Goal: Transaction & Acquisition: Book appointment/travel/reservation

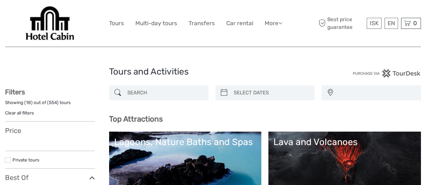
select select
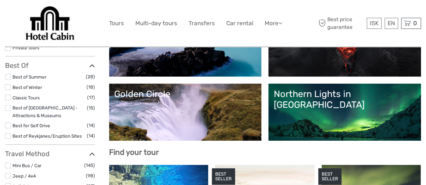
scroll to position [135, 0]
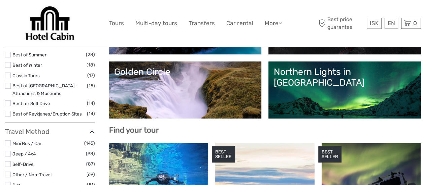
select select
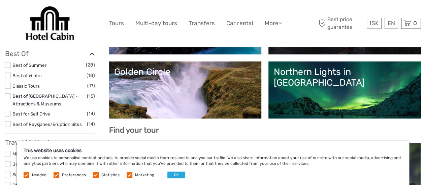
scroll to position [0, 0]
click at [256, 85] on link "Golden Circle" at bounding box center [185, 90] width 142 height 47
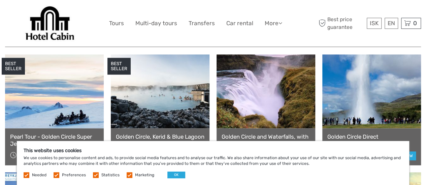
scroll to position [370, 0]
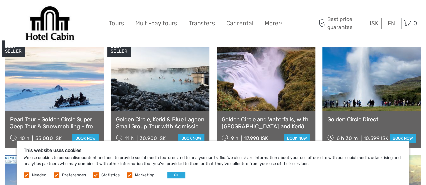
click at [155, 81] on link at bounding box center [160, 74] width 99 height 74
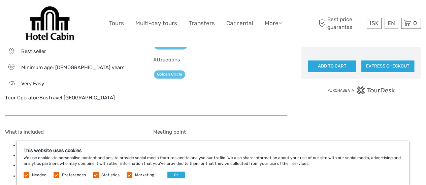
scroll to position [505, 0]
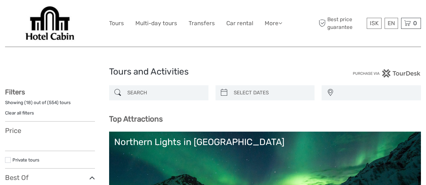
select select
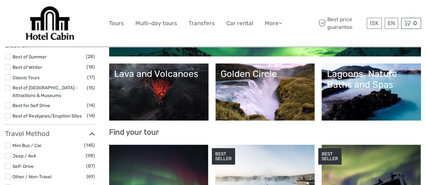
scroll to position [135, 0]
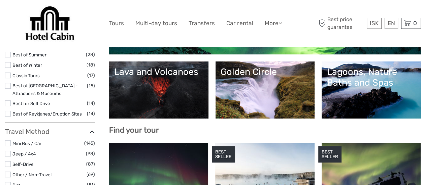
select select
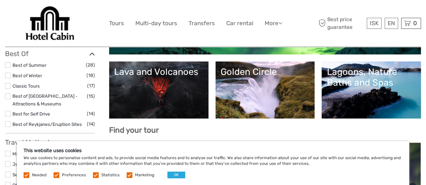
scroll to position [303, 0]
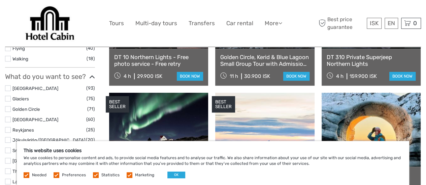
click at [183, 175] on div "Needed Preferences Statistics Marketing OK" at bounding box center [105, 175] width 163 height 7
click at [178, 175] on button "OK" at bounding box center [176, 175] width 18 height 7
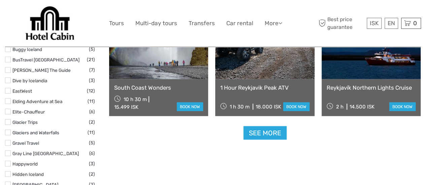
scroll to position [841, 0]
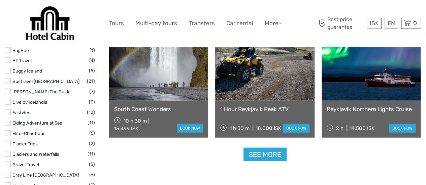
click at [177, 86] on link at bounding box center [158, 64] width 99 height 74
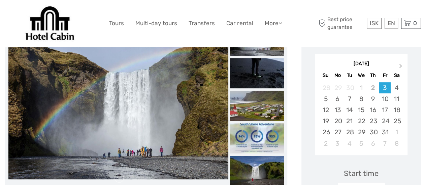
scroll to position [101, 0]
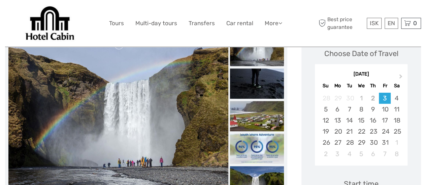
click at [177, 86] on img at bounding box center [118, 116] width 220 height 147
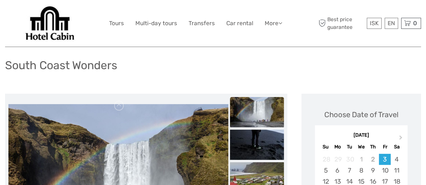
scroll to position [34, 0]
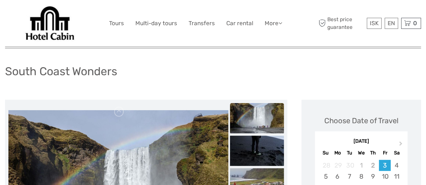
click at [274, 121] on img at bounding box center [257, 118] width 54 height 30
click at [256, 144] on img at bounding box center [257, 151] width 54 height 30
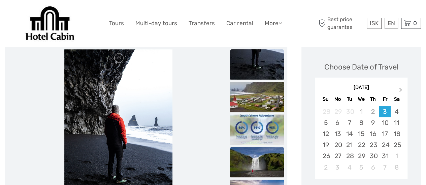
scroll to position [101, 0]
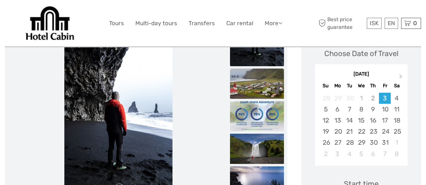
click at [269, 85] on img at bounding box center [257, 84] width 54 height 30
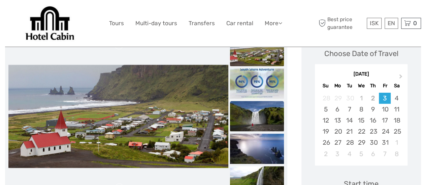
click at [260, 119] on img at bounding box center [257, 116] width 54 height 30
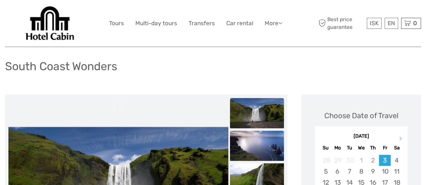
scroll to position [34, 0]
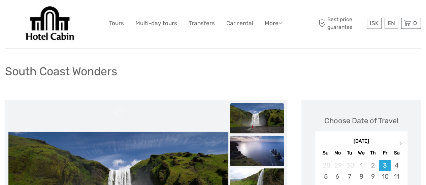
click at [256, 150] on img at bounding box center [257, 151] width 54 height 30
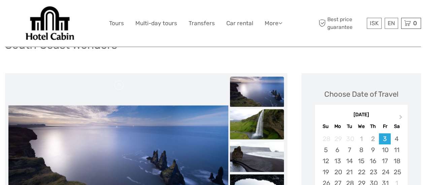
scroll to position [101, 0]
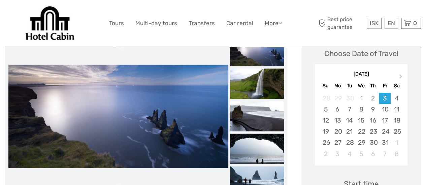
click at [264, 120] on img at bounding box center [257, 116] width 54 height 30
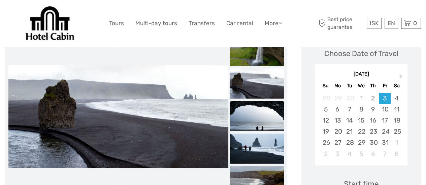
click at [262, 123] on img at bounding box center [257, 116] width 54 height 30
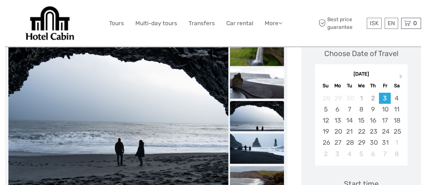
scroll to position [135, 0]
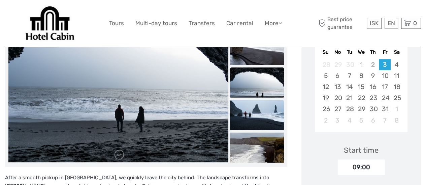
click at [263, 120] on img at bounding box center [257, 115] width 54 height 30
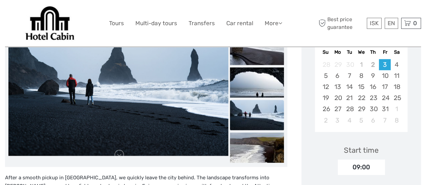
click at [261, 121] on img at bounding box center [257, 115] width 54 height 30
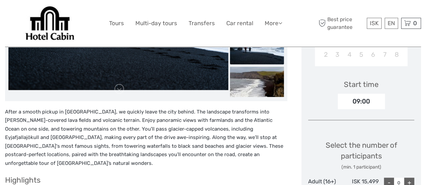
scroll to position [202, 0]
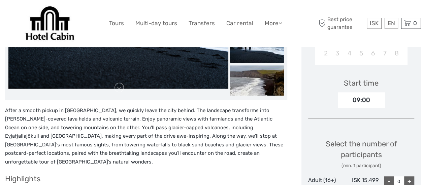
click at [266, 97] on div at bounding box center [146, 16] width 282 height 168
click at [247, 81] on img at bounding box center [257, 80] width 54 height 30
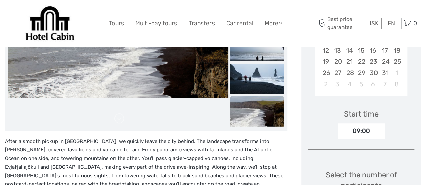
scroll to position [135, 0]
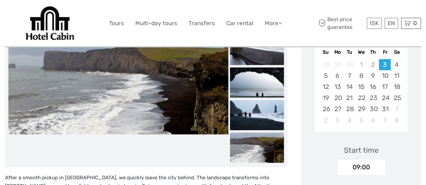
click at [248, 100] on img at bounding box center [257, 115] width 54 height 30
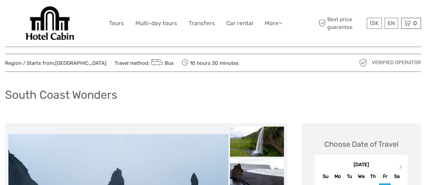
scroll to position [0, 0]
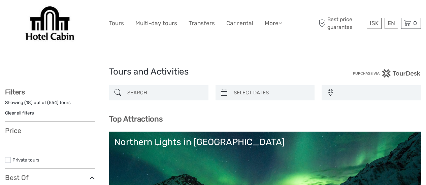
select select
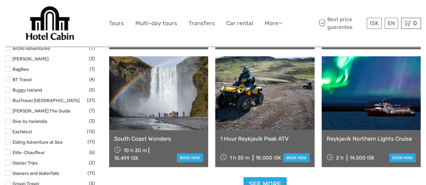
select select
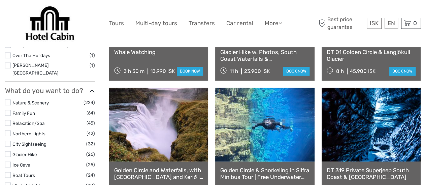
scroll to position [548, 0]
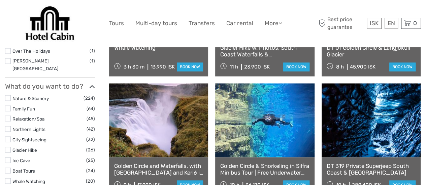
click at [174, 138] on link at bounding box center [158, 120] width 99 height 74
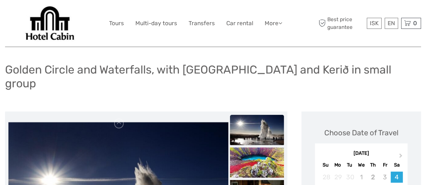
scroll to position [35, 0]
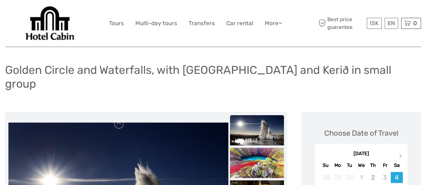
click at [254, 118] on img at bounding box center [257, 130] width 54 height 30
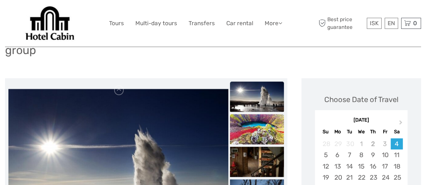
scroll to position [102, 0]
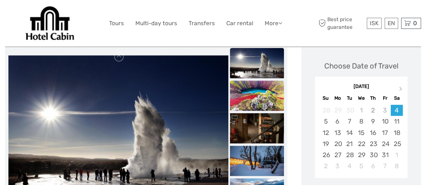
click at [261, 86] on img at bounding box center [257, 96] width 54 height 30
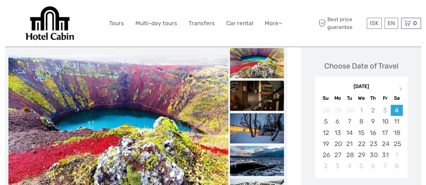
click at [258, 83] on img at bounding box center [257, 96] width 54 height 30
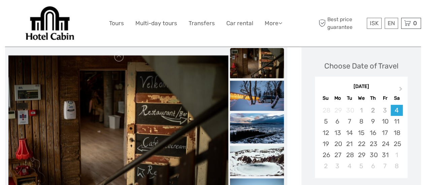
click at [261, 113] on img at bounding box center [257, 128] width 54 height 30
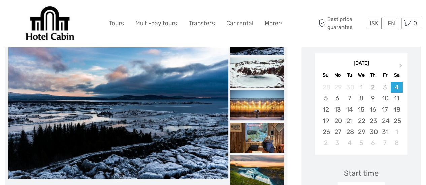
scroll to position [136, 0]
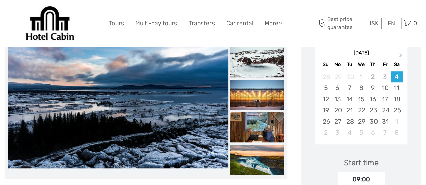
click at [261, 112] on img at bounding box center [257, 127] width 54 height 30
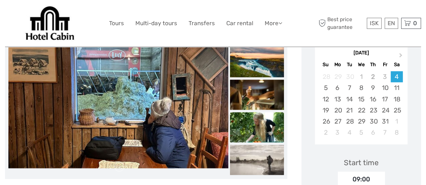
click at [265, 118] on img at bounding box center [257, 127] width 54 height 30
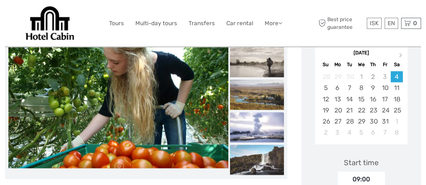
click at [265, 117] on img at bounding box center [257, 127] width 54 height 30
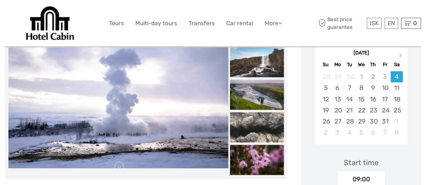
click at [265, 117] on img at bounding box center [257, 127] width 54 height 30
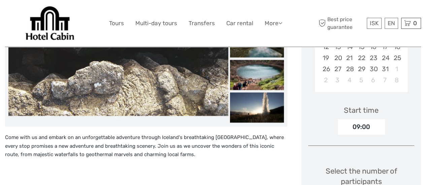
scroll to position [203, 0]
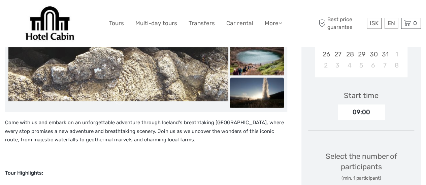
click at [262, 85] on img at bounding box center [257, 93] width 54 height 30
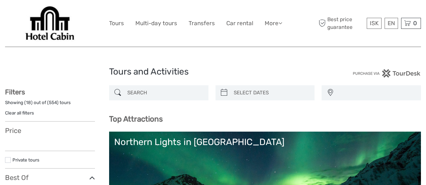
select select
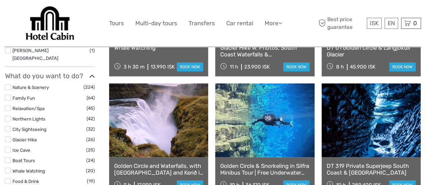
select select
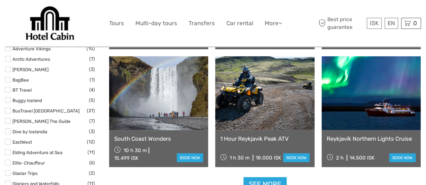
scroll to position [818, 0]
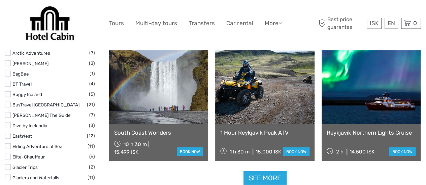
click at [135, 91] on link at bounding box center [158, 87] width 99 height 74
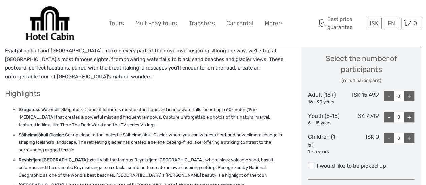
scroll to position [303, 0]
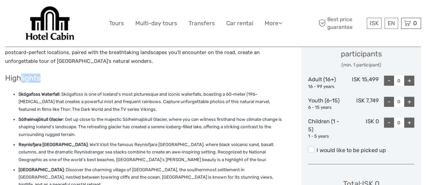
drag, startPoint x: 20, startPoint y: 71, endPoint x: 59, endPoint y: 74, distance: 38.4
click at [59, 74] on h3 "Highlights" at bounding box center [146, 78] width 282 height 9
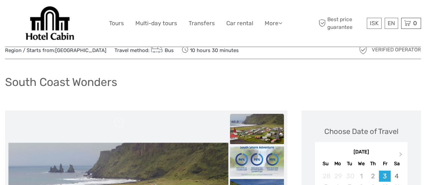
scroll to position [34, 0]
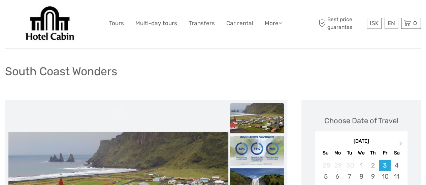
click at [264, 121] on img at bounding box center [257, 118] width 54 height 30
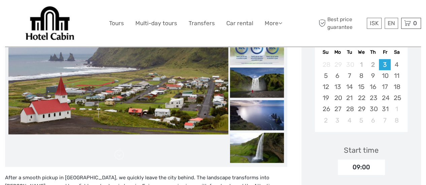
click at [162, 93] on img at bounding box center [118, 82] width 220 height 103
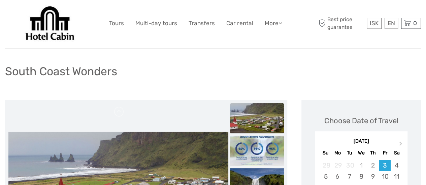
click at [253, 110] on img at bounding box center [257, 118] width 54 height 30
click at [259, 142] on img at bounding box center [257, 151] width 54 height 30
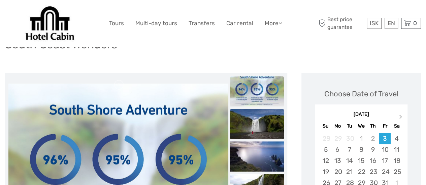
scroll to position [101, 0]
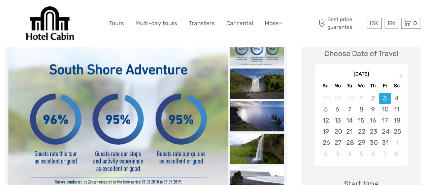
click at [262, 85] on img at bounding box center [257, 84] width 54 height 30
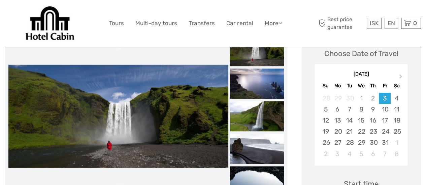
click at [262, 85] on img at bounding box center [257, 84] width 54 height 30
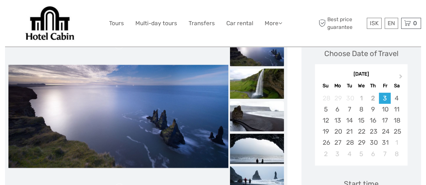
click at [264, 114] on img at bounding box center [257, 116] width 54 height 30
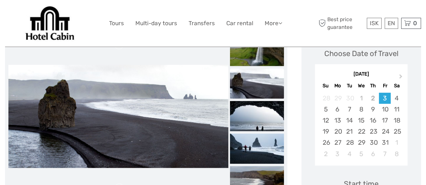
click at [264, 114] on img at bounding box center [257, 116] width 54 height 30
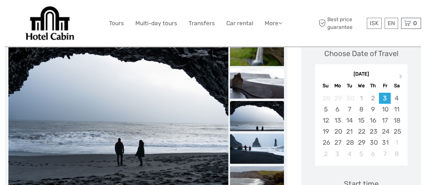
click at [264, 142] on img at bounding box center [257, 149] width 54 height 30
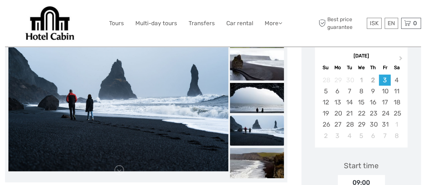
scroll to position [135, 0]
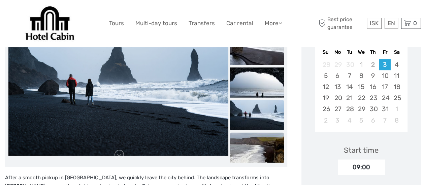
click at [263, 142] on img at bounding box center [257, 148] width 54 height 30
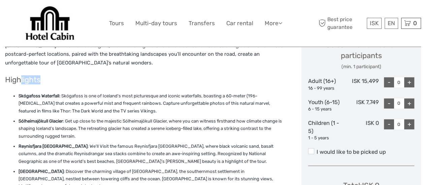
scroll to position [303, 0]
